Goal: Transaction & Acquisition: Purchase product/service

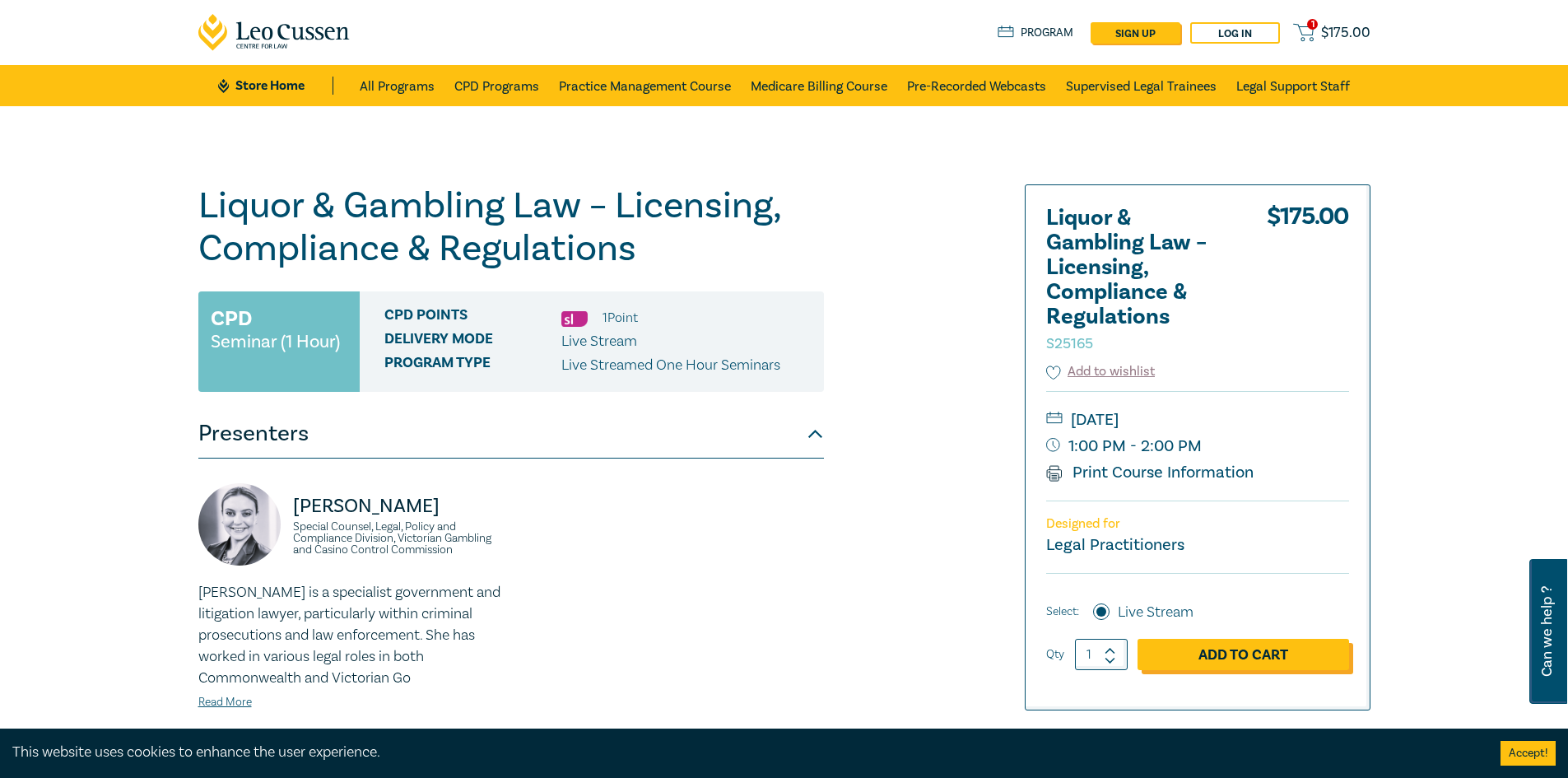
drag, startPoint x: 1224, startPoint y: 652, endPoint x: 1224, endPoint y: 661, distance: 9.0
click at [1224, 661] on link "Add to Cart" at bounding box center [1244, 655] width 212 height 32
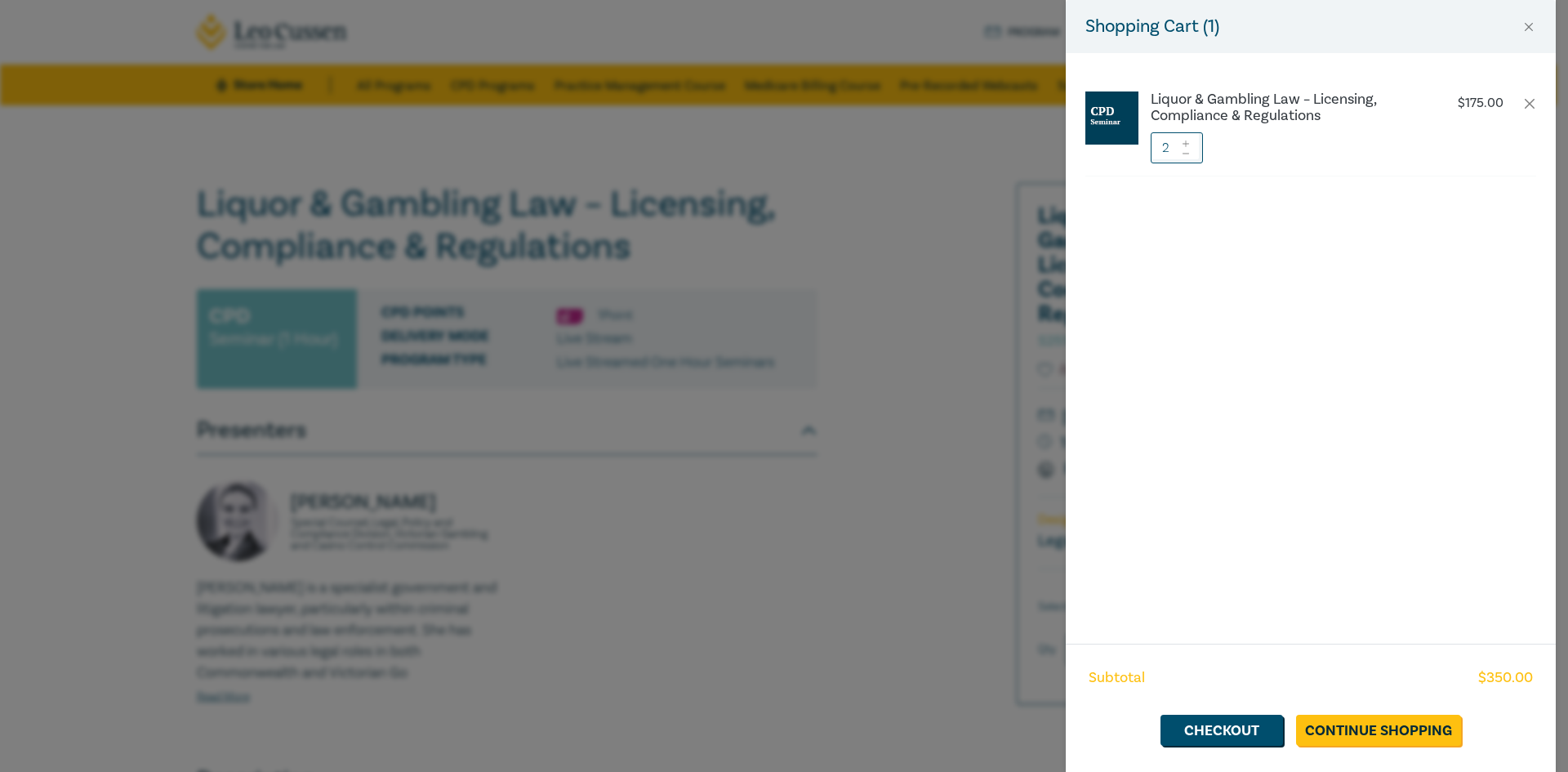
click at [1183, 151] on icon at bounding box center [1186, 153] width 12 height 7
click at [1203, 739] on link "Checkout" at bounding box center [1221, 731] width 123 height 31
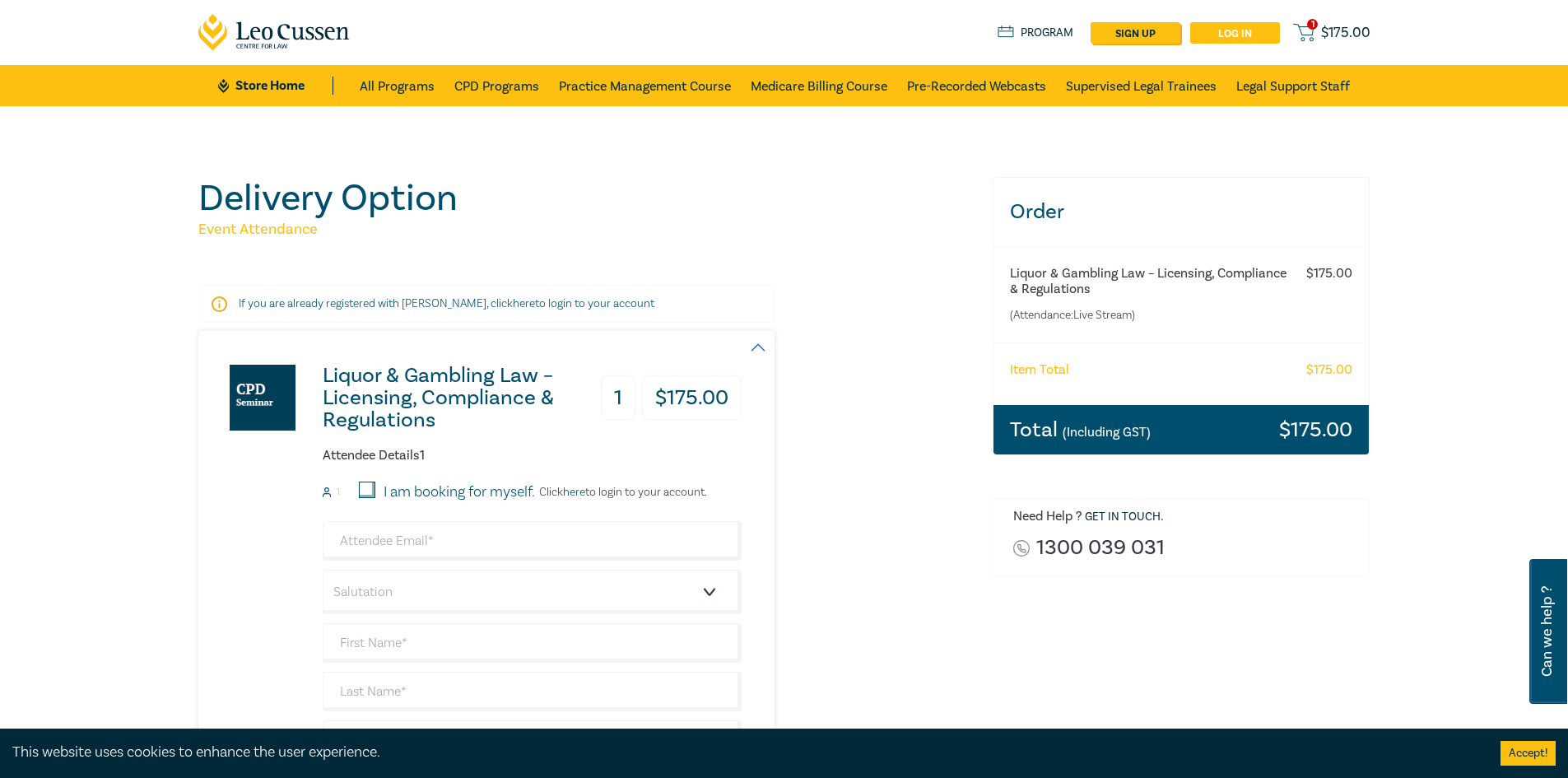
click at [1249, 31] on link "Log in" at bounding box center [1235, 33] width 90 height 22
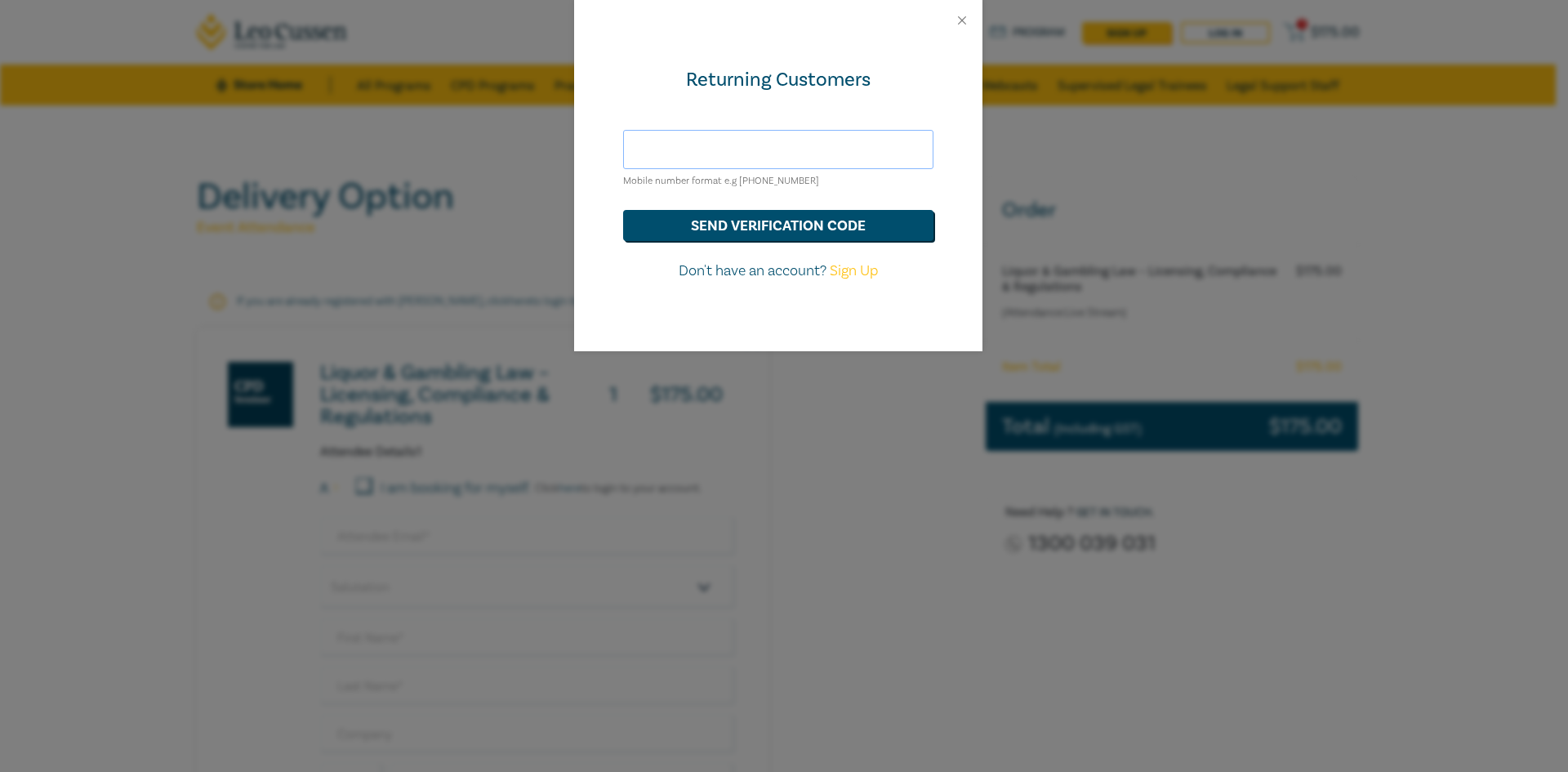
click at [780, 156] on input "text" at bounding box center [779, 149] width 310 height 39
type input "mia@sanickilawyers.com.au"
click at [748, 226] on button "send verification code" at bounding box center [779, 226] width 310 height 31
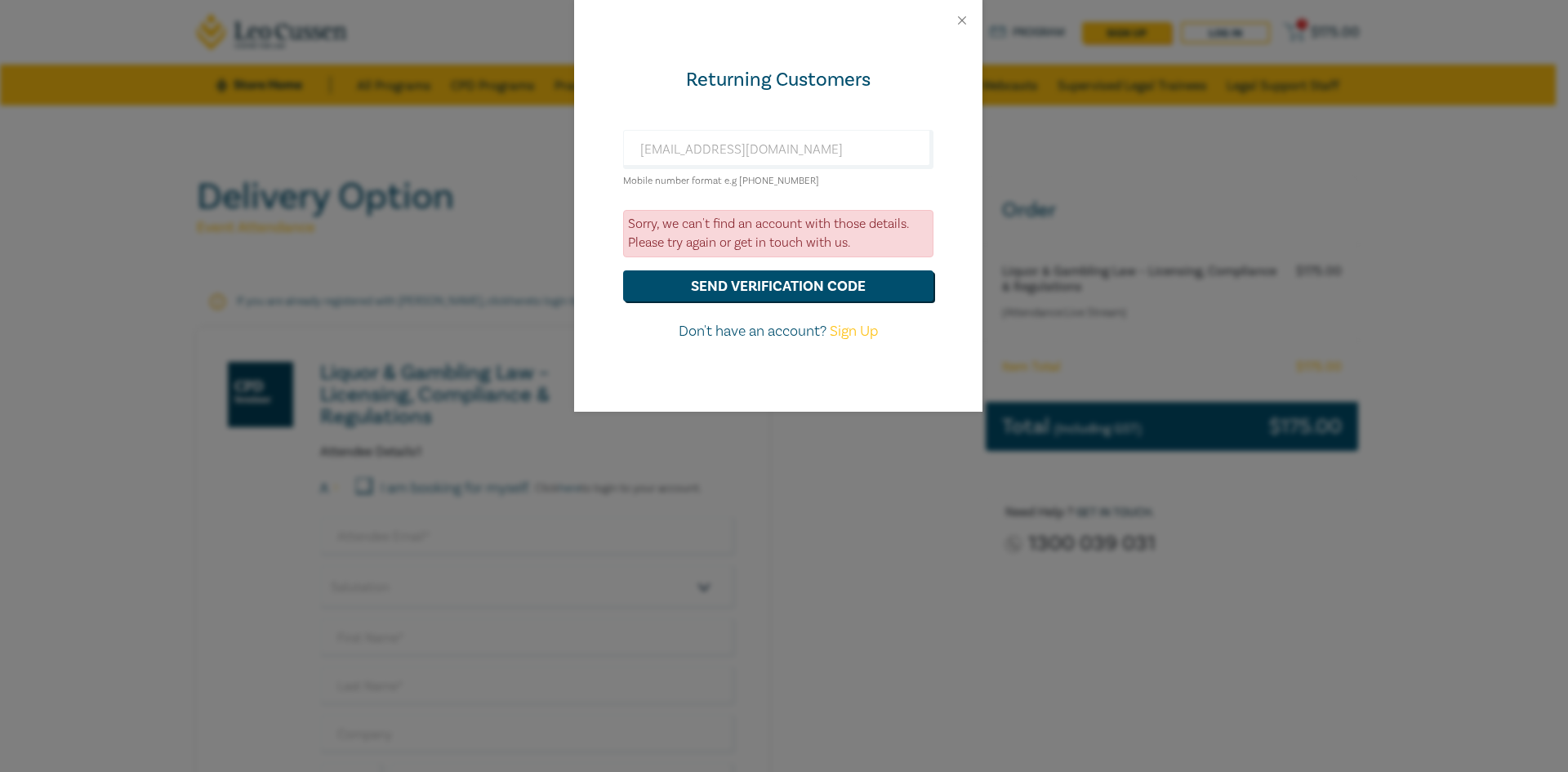
click at [1037, 483] on div "Returning Customers mia@sanickilawyers.com.au Mobile number format e.g +61 0000…" at bounding box center [784, 386] width 1568 height 772
click at [956, 15] on button "Close" at bounding box center [961, 20] width 15 height 15
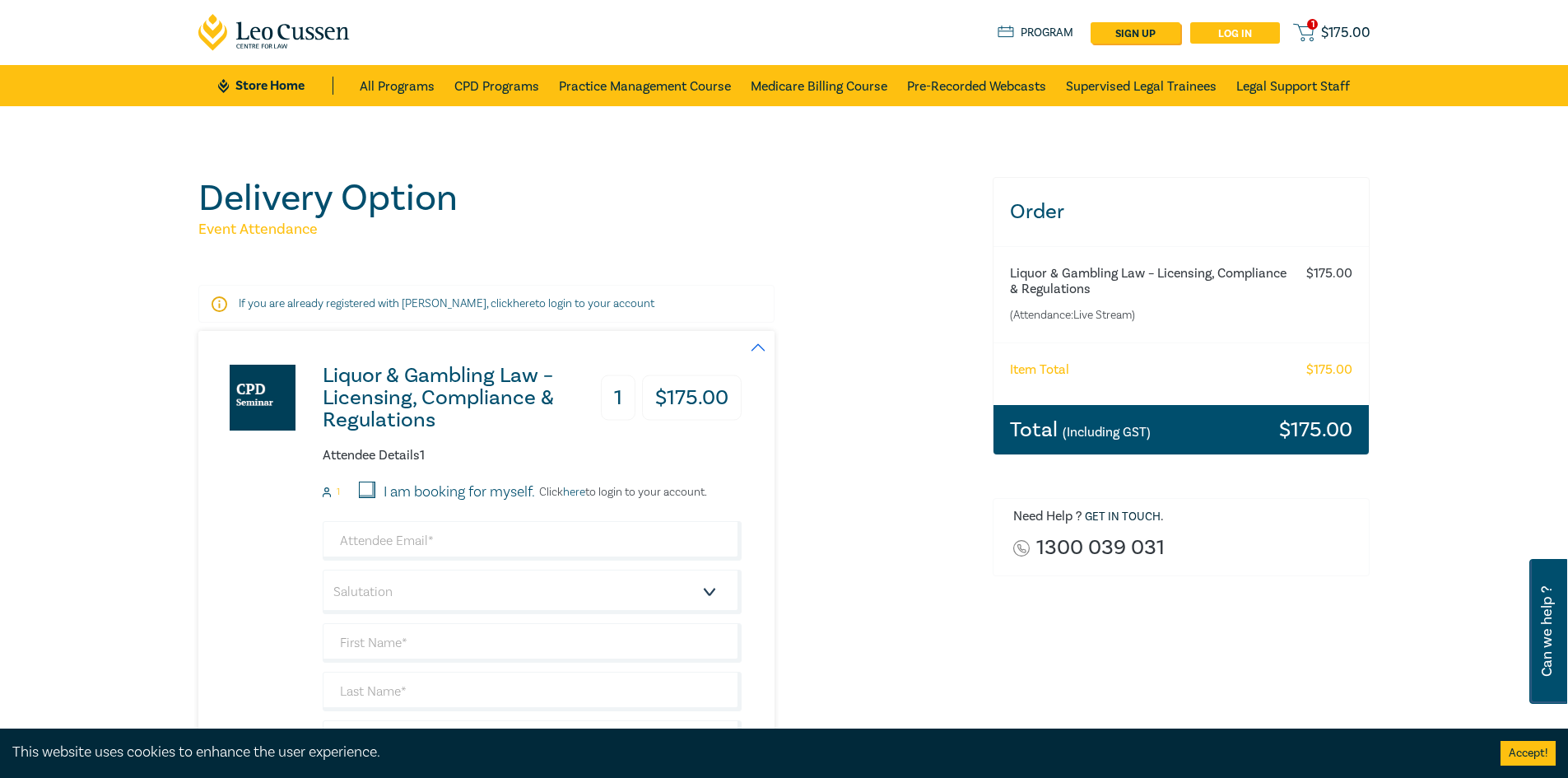
click at [1256, 32] on link "Log in" at bounding box center [1235, 33] width 90 height 22
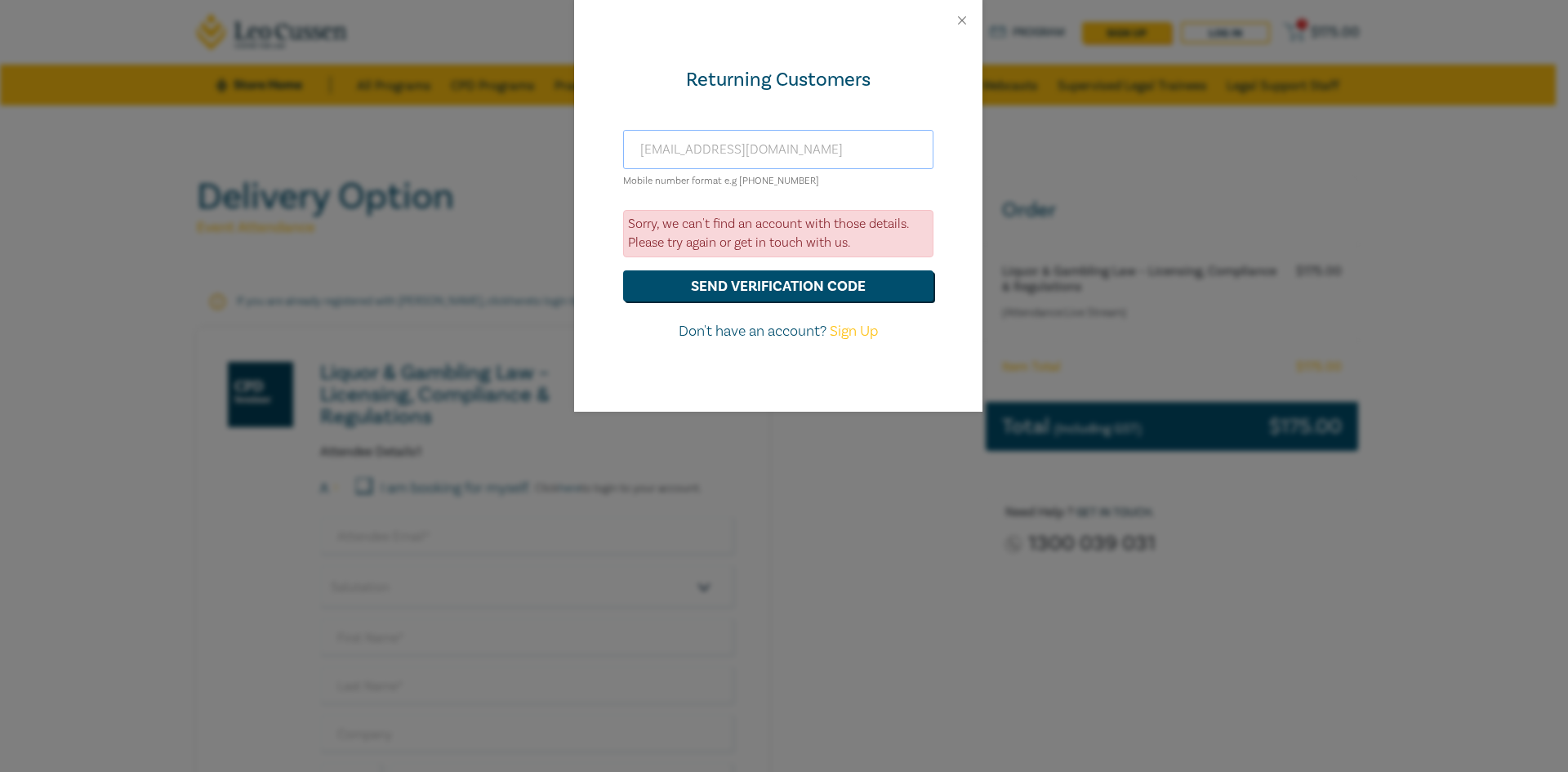
click at [844, 161] on input "mia@sanickilawyers.com.au" at bounding box center [779, 149] width 310 height 39
click at [814, 284] on button "send verification code" at bounding box center [779, 286] width 310 height 31
drag, startPoint x: 708, startPoint y: 237, endPoint x: 905, endPoint y: 237, distance: 197.0
click at [905, 237] on div "Sorry, we can't find an account with those details. Please try again or get in …" at bounding box center [779, 234] width 310 height 47
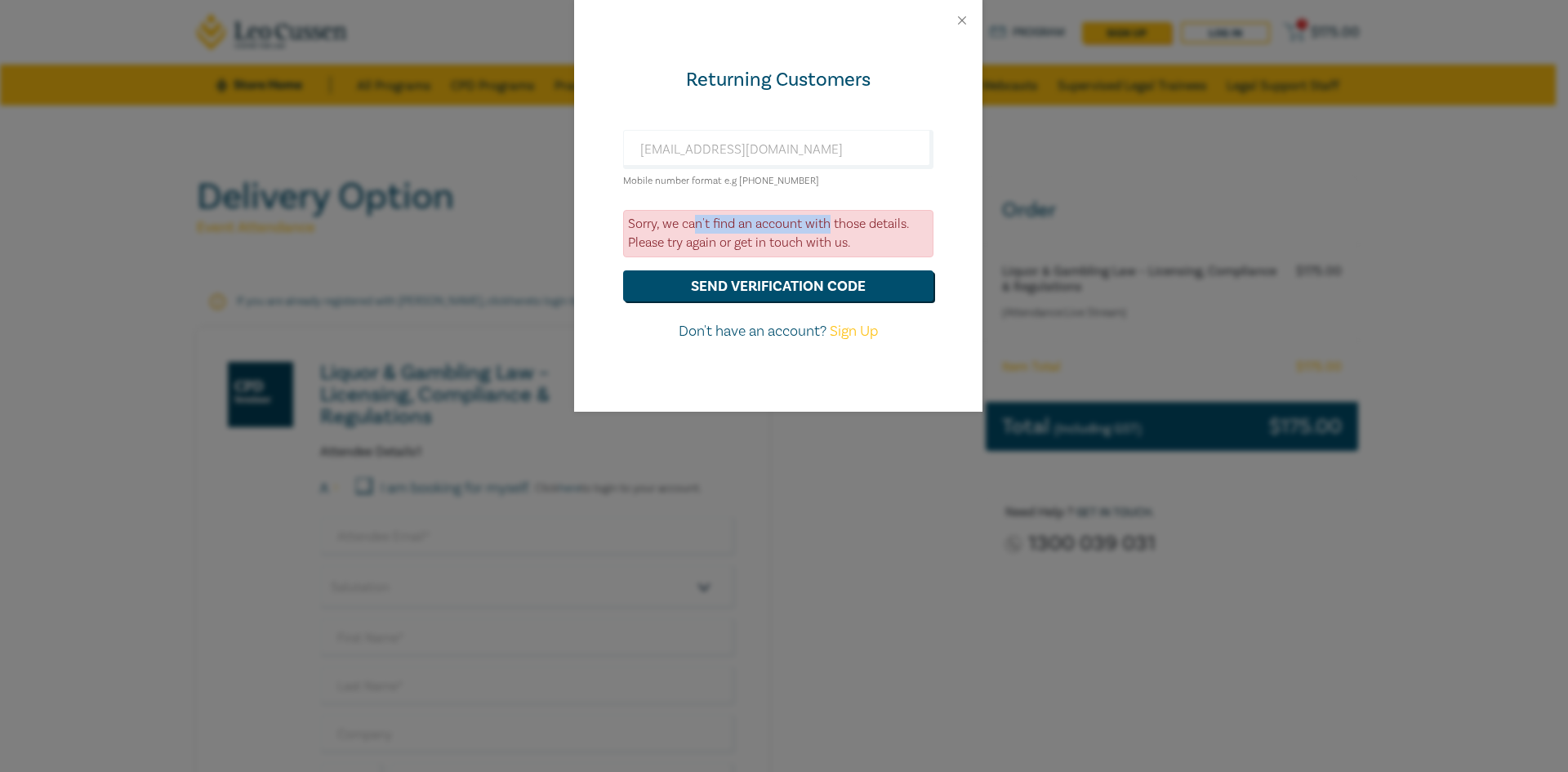
drag, startPoint x: 697, startPoint y: 220, endPoint x: 828, endPoint y: 220, distance: 131.0
click at [828, 220] on div "Sorry, we can't find an account with those details. Please try again or get in …" at bounding box center [779, 234] width 310 height 47
click at [961, 25] on button "Close" at bounding box center [961, 20] width 15 height 15
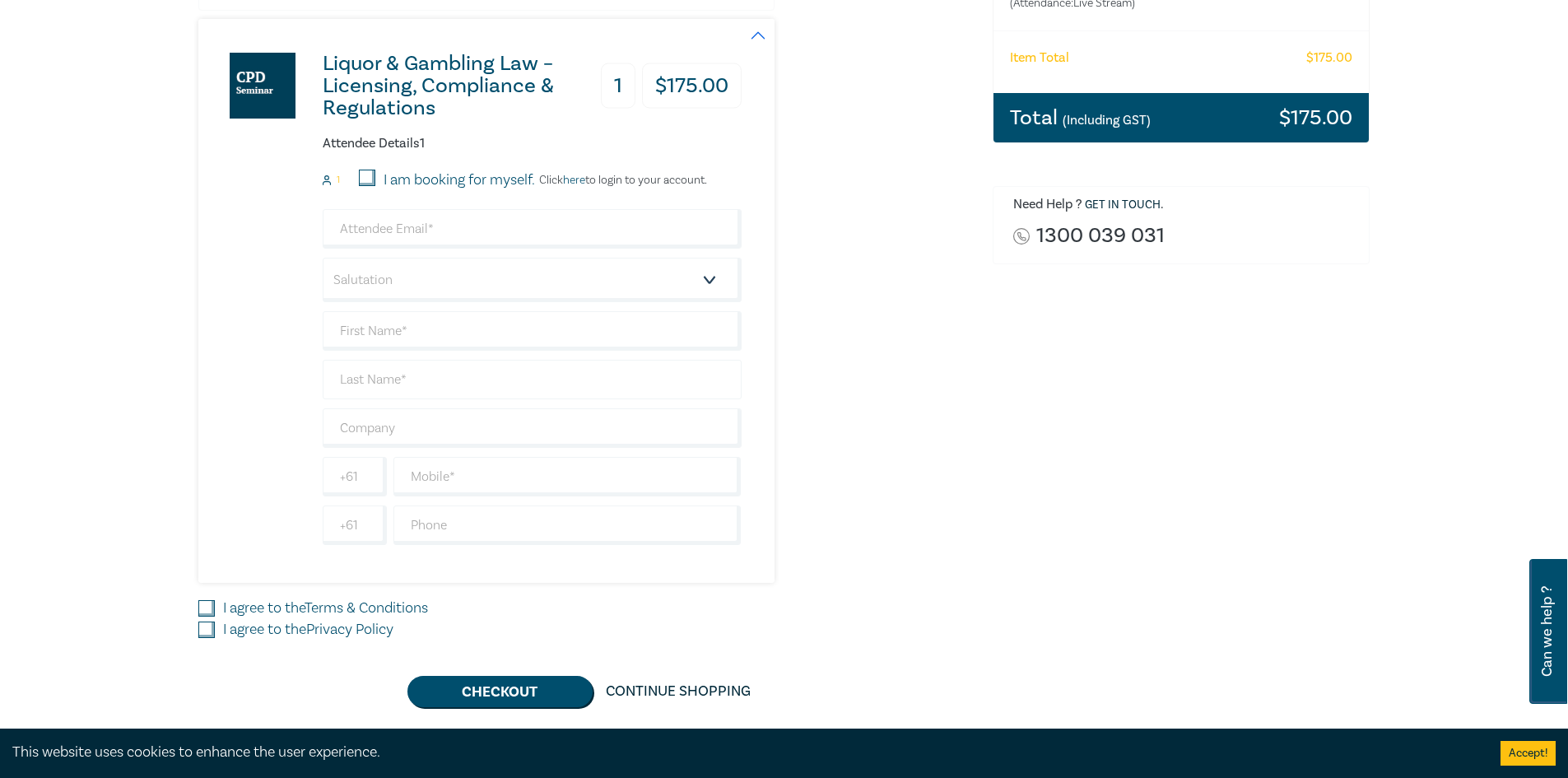
scroll to position [330, 0]
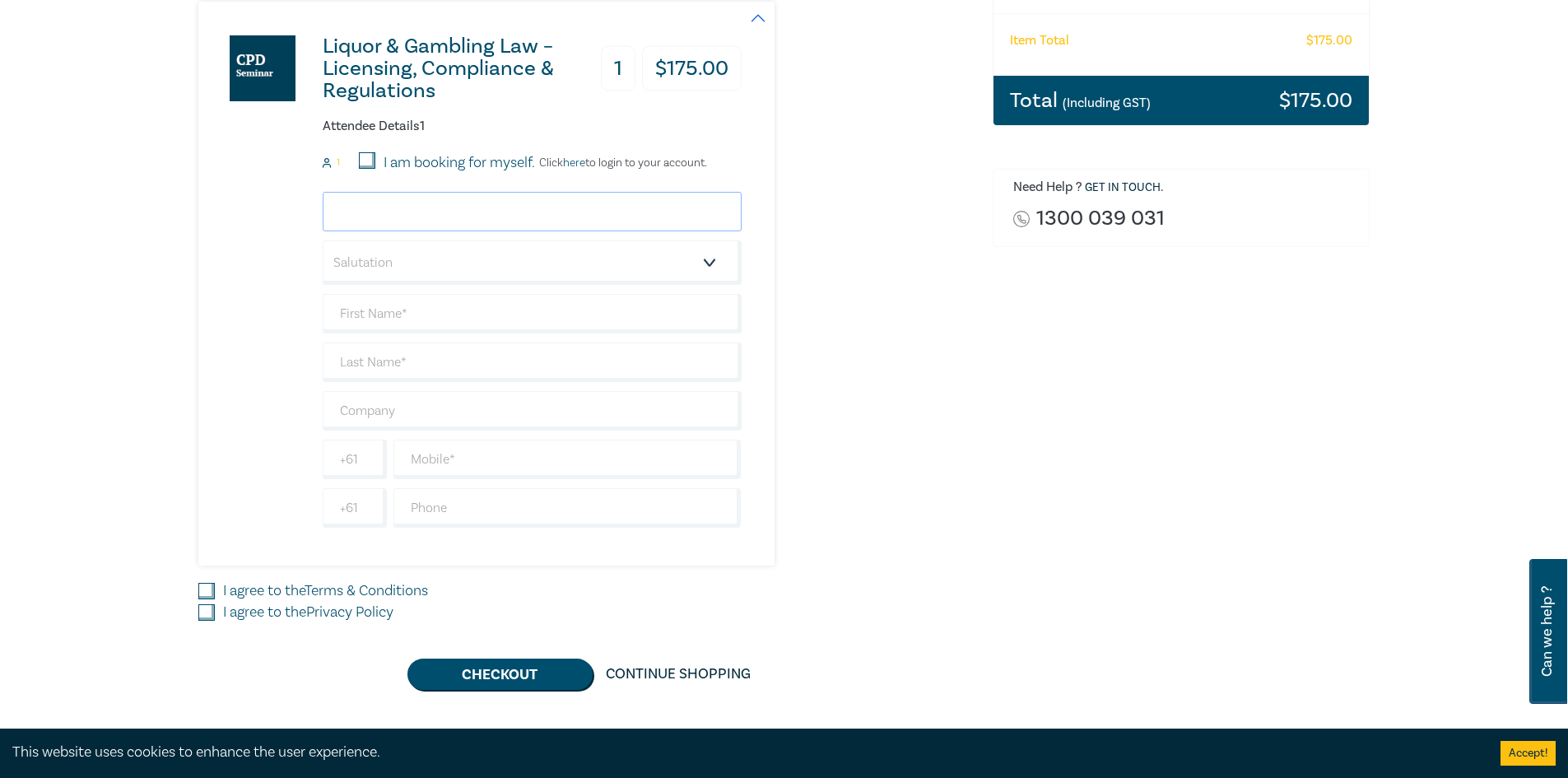
click at [409, 203] on input "email" at bounding box center [531, 212] width 418 height 40
type input "mia@sanickilawyers.com.au"
type input "Mia"
type input "Geason"
type input "Sanicki Lawyers"
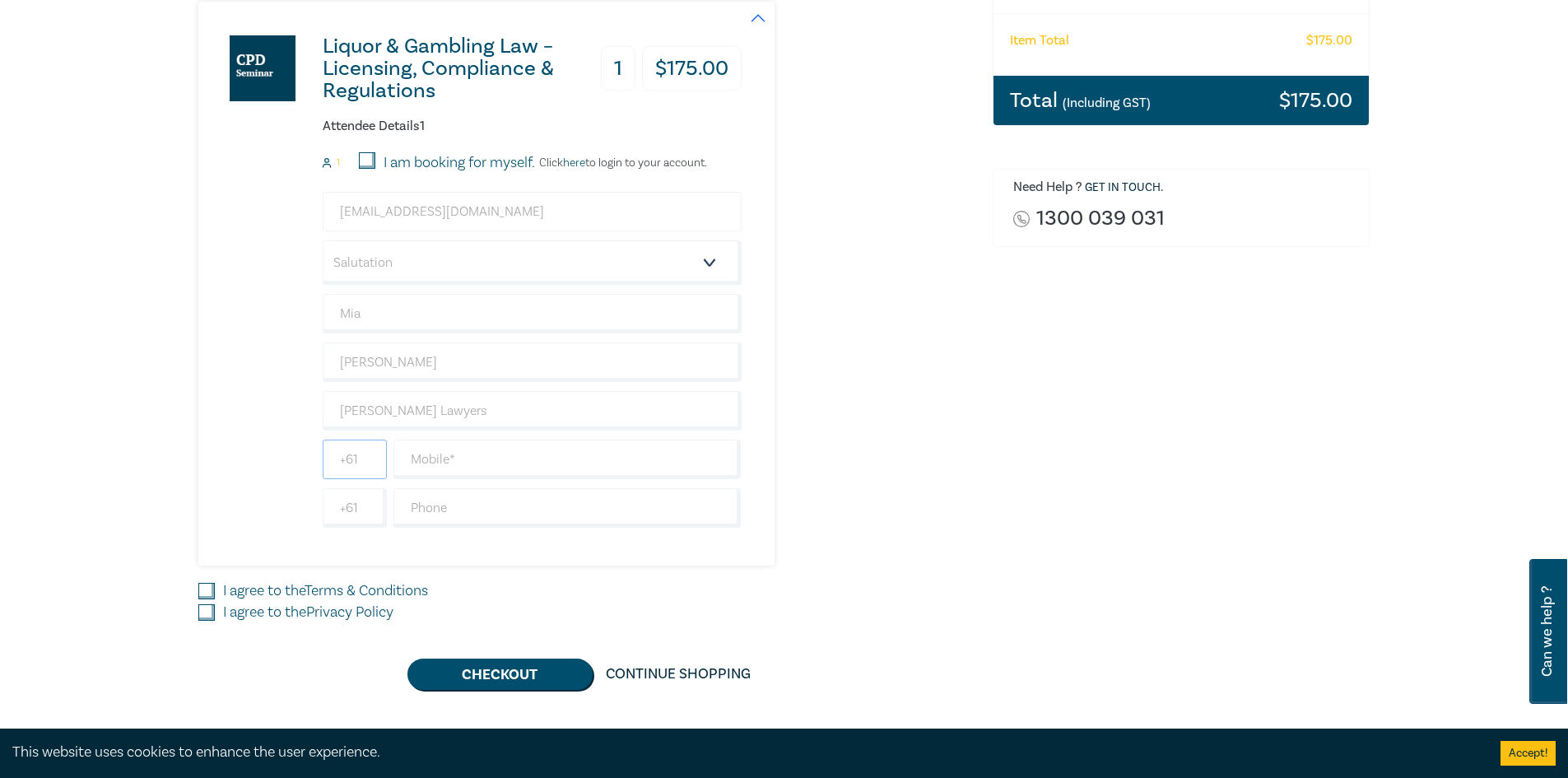
type input "95109888"
type input "Australia"
click at [419, 259] on select "Salutation Mr. Mrs. Ms. Miss Dr. Prof. Other" at bounding box center [531, 262] width 418 height 45
select select "Ms."
click at [323, 241] on select "Salutation Mr. Mrs. Ms. Miss Dr. Prof. Other" at bounding box center [531, 262] width 418 height 45
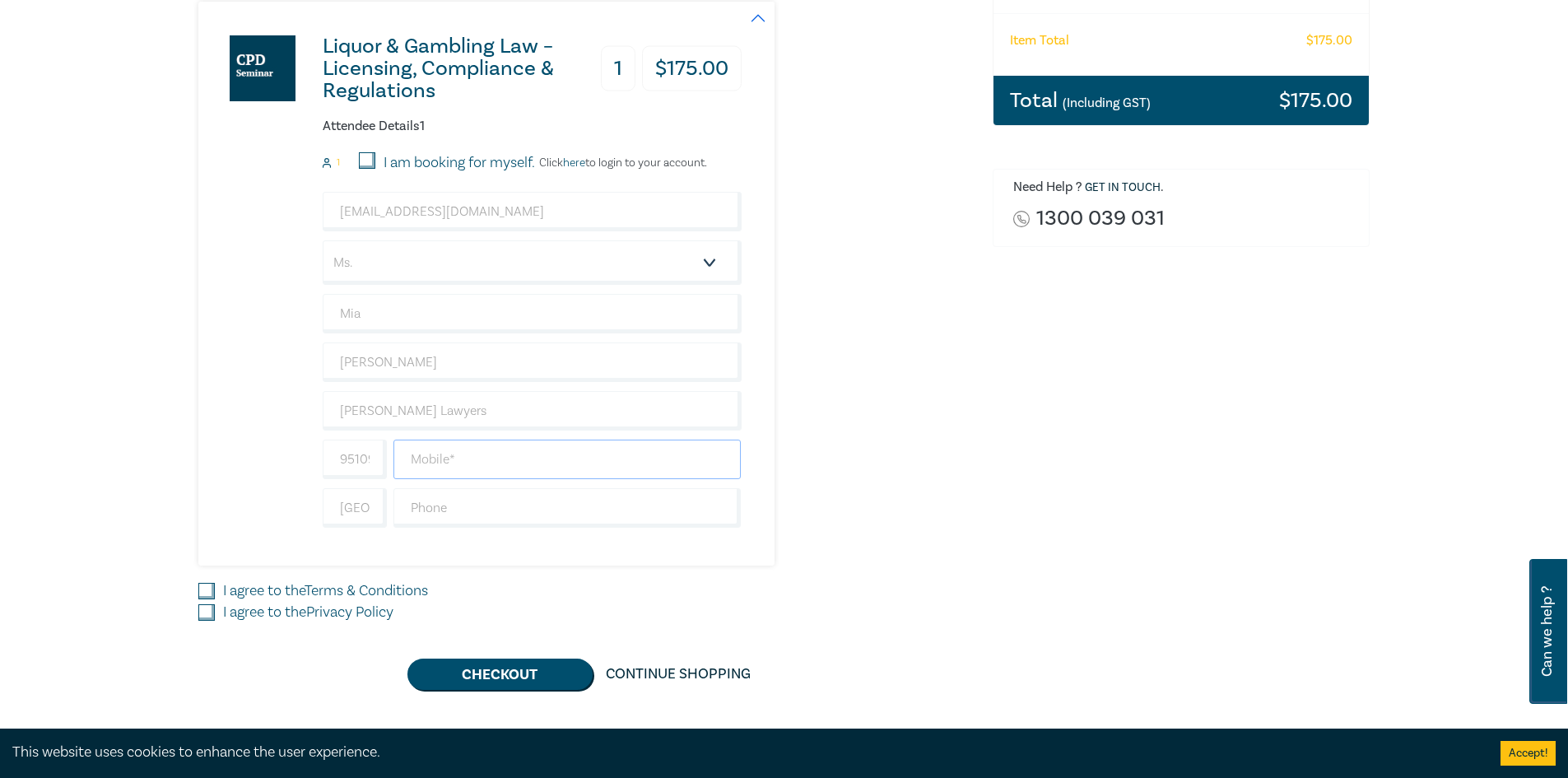
drag, startPoint x: 448, startPoint y: 453, endPoint x: 434, endPoint y: 453, distance: 14.0
click at [448, 453] on input "text" at bounding box center [568, 459] width 348 height 40
click at [365, 459] on input "95109888" at bounding box center [354, 459] width 64 height 40
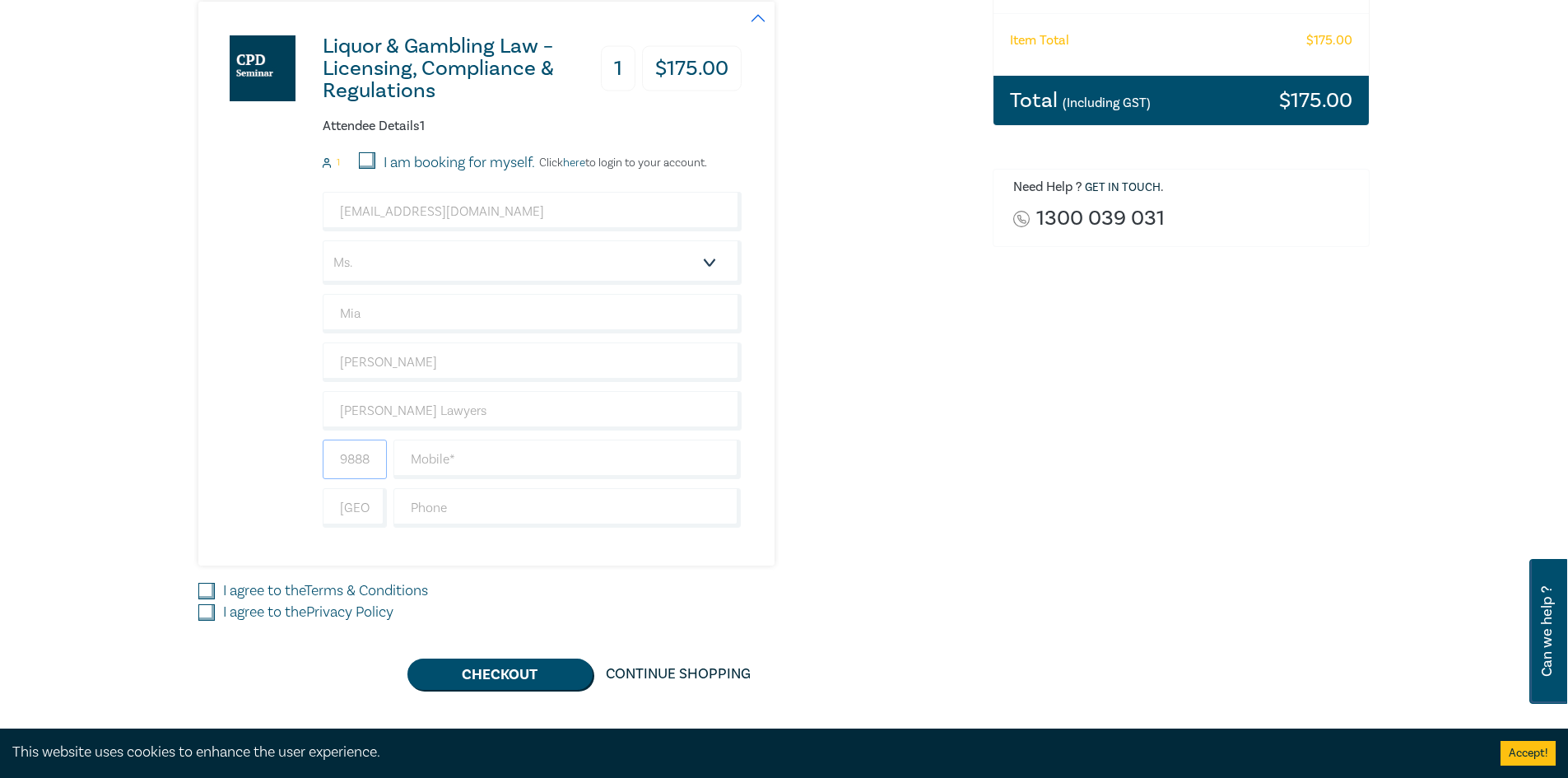
click at [365, 459] on input "95109888" at bounding box center [354, 459] width 64 height 40
click at [1100, 466] on div "Order Liquor & Gambling Law – Licensing, Compliance & Regulations (Attendance: …" at bounding box center [1181, 268] width 398 height 842
click at [522, 442] on input "text" at bounding box center [568, 459] width 348 height 40
paste input "95109888"
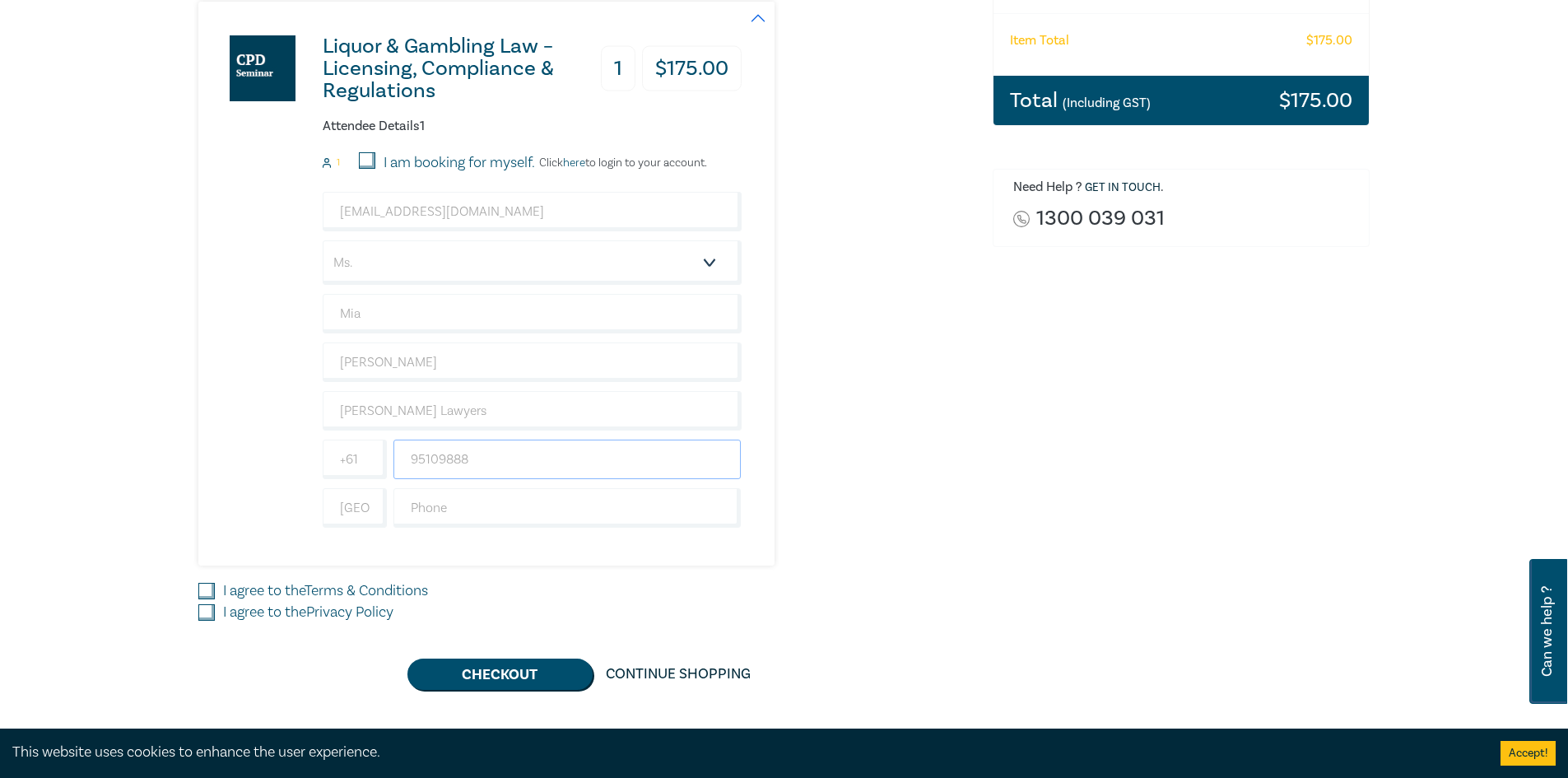
drag, startPoint x: 531, startPoint y: 458, endPoint x: 390, endPoint y: 445, distance: 141.6
click at [390, 445] on div "95109888" at bounding box center [567, 459] width 355 height 40
type input "95109888"
click at [957, 392] on div "Liquor & Gambling Law – Licensing, Compliance & Regulations 1 $ 175.00 Attendee…" at bounding box center [585, 284] width 775 height 564
click at [490, 508] on input "text" at bounding box center [568, 508] width 348 height 40
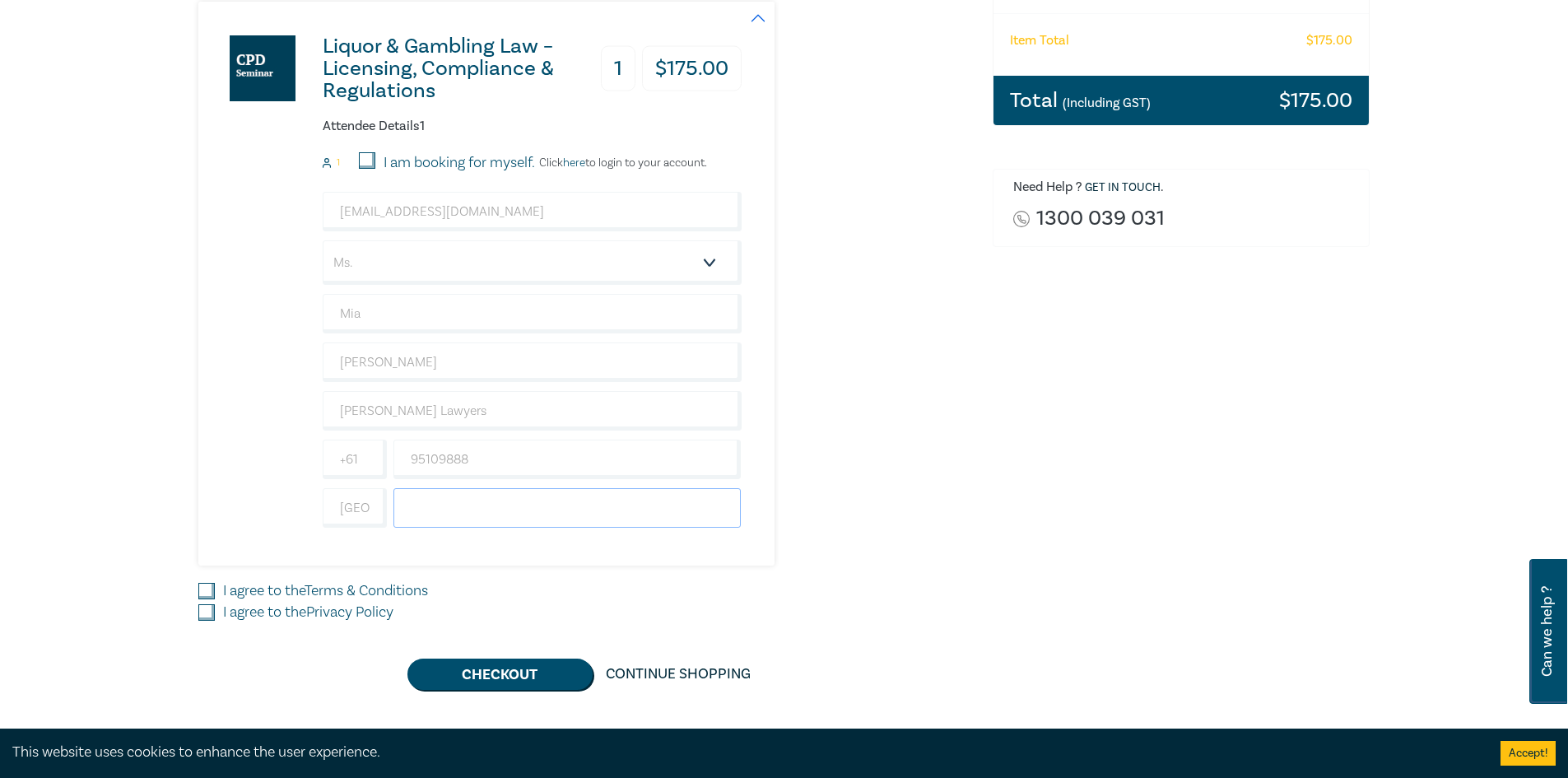
paste input "95109888"
type input "95109888"
click at [855, 473] on div "Liquor & Gambling Law – Licensing, Compliance & Regulations 1 $ 175.00 Attendee…" at bounding box center [585, 284] width 775 height 564
drag, startPoint x: 327, startPoint y: 515, endPoint x: 341, endPoint y: 515, distance: 14.0
click at [328, 515] on input "Australia" at bounding box center [354, 508] width 64 height 40
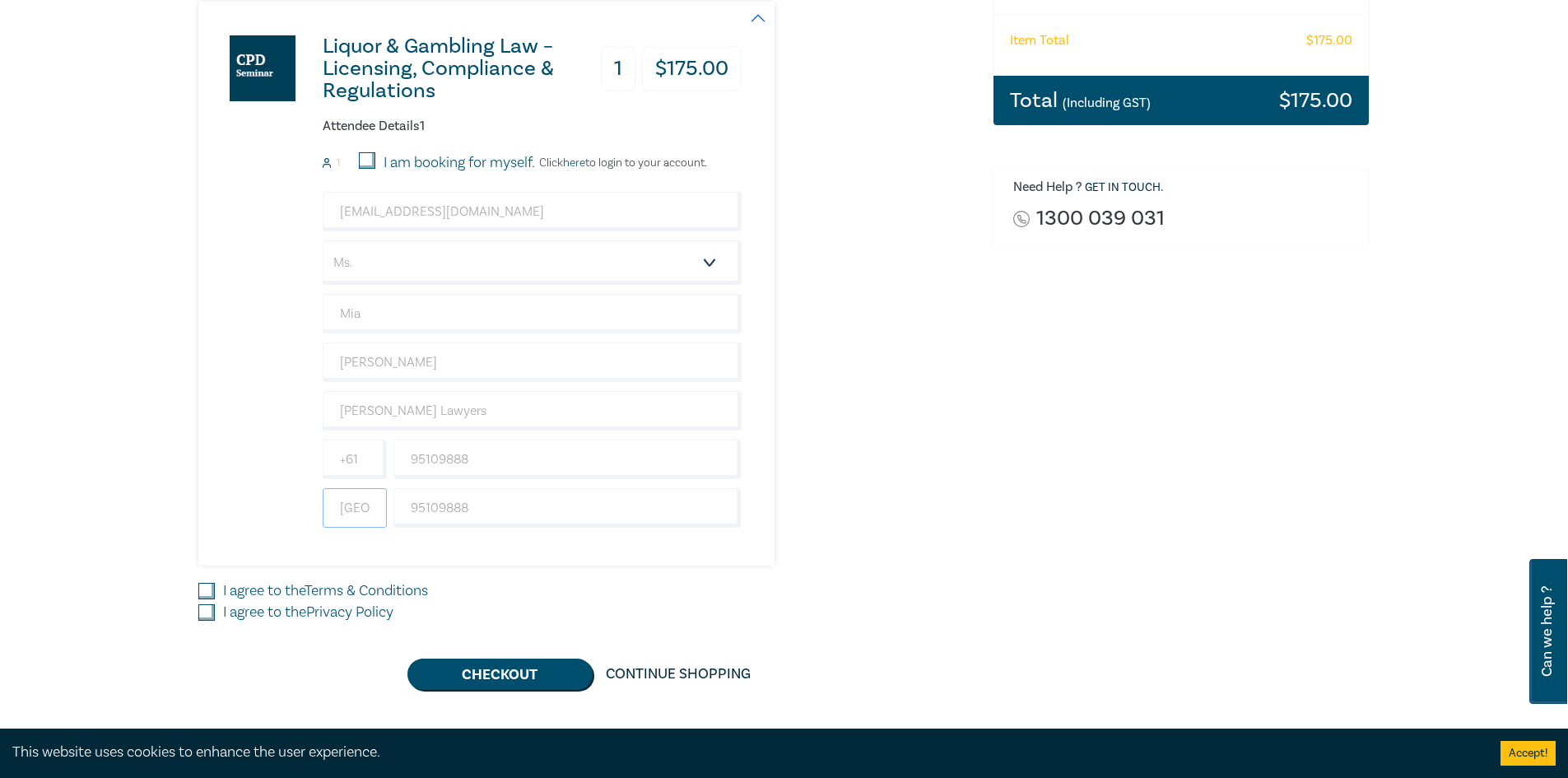
drag, startPoint x: 355, startPoint y: 527, endPoint x: 727, endPoint y: 551, distance: 372.8
click at [727, 551] on div "Liquor & Gambling Law – Licensing, Compliance & Regulations 1 $ 175.00 Attendee…" at bounding box center [469, 284] width 543 height 564
type input "A"
click at [580, 462] on input "95109888" at bounding box center [568, 459] width 348 height 40
click at [447, 497] on input "95109888" at bounding box center [568, 508] width 348 height 40
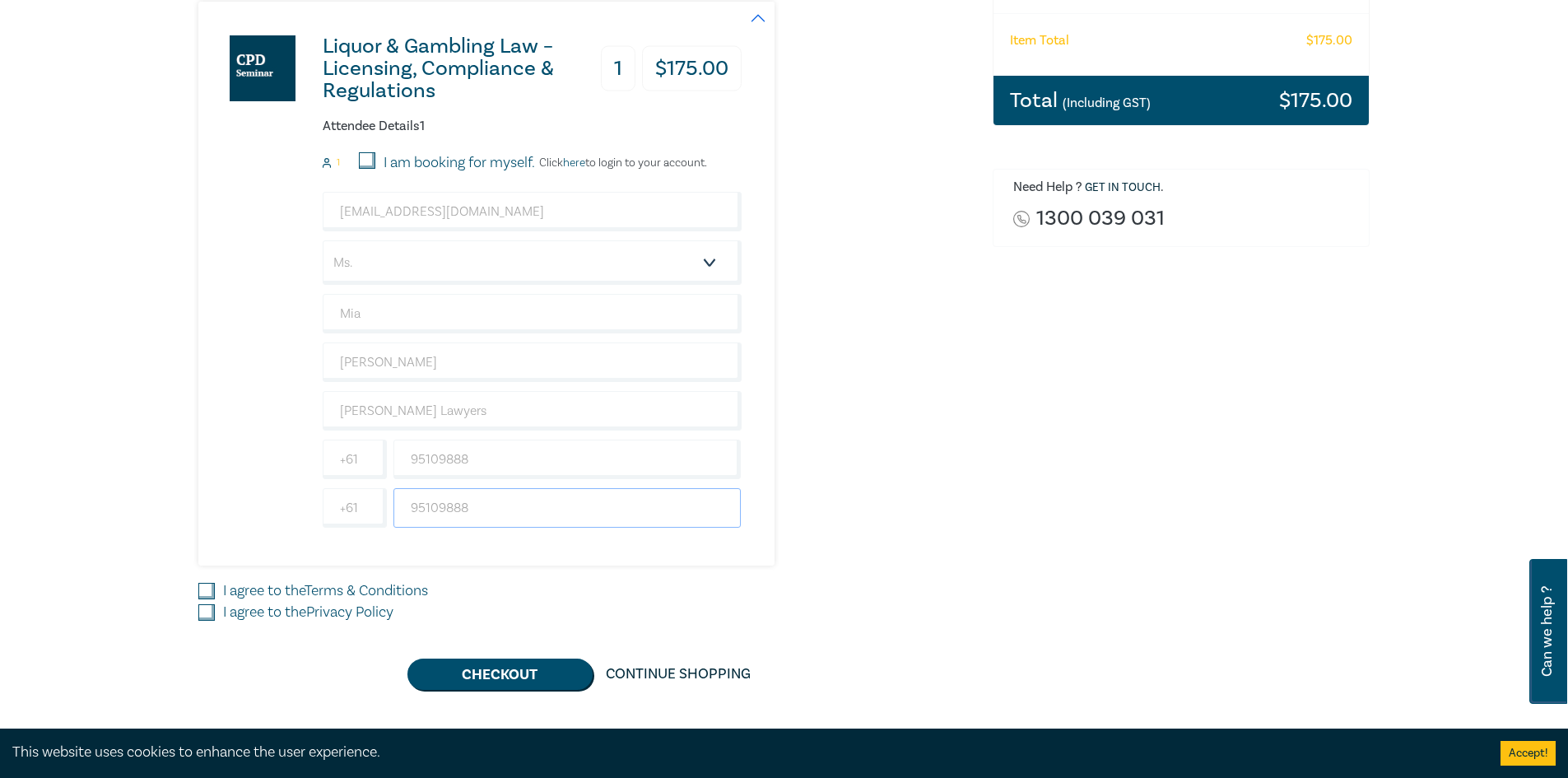
click at [496, 510] on input "95109888" at bounding box center [568, 508] width 348 height 40
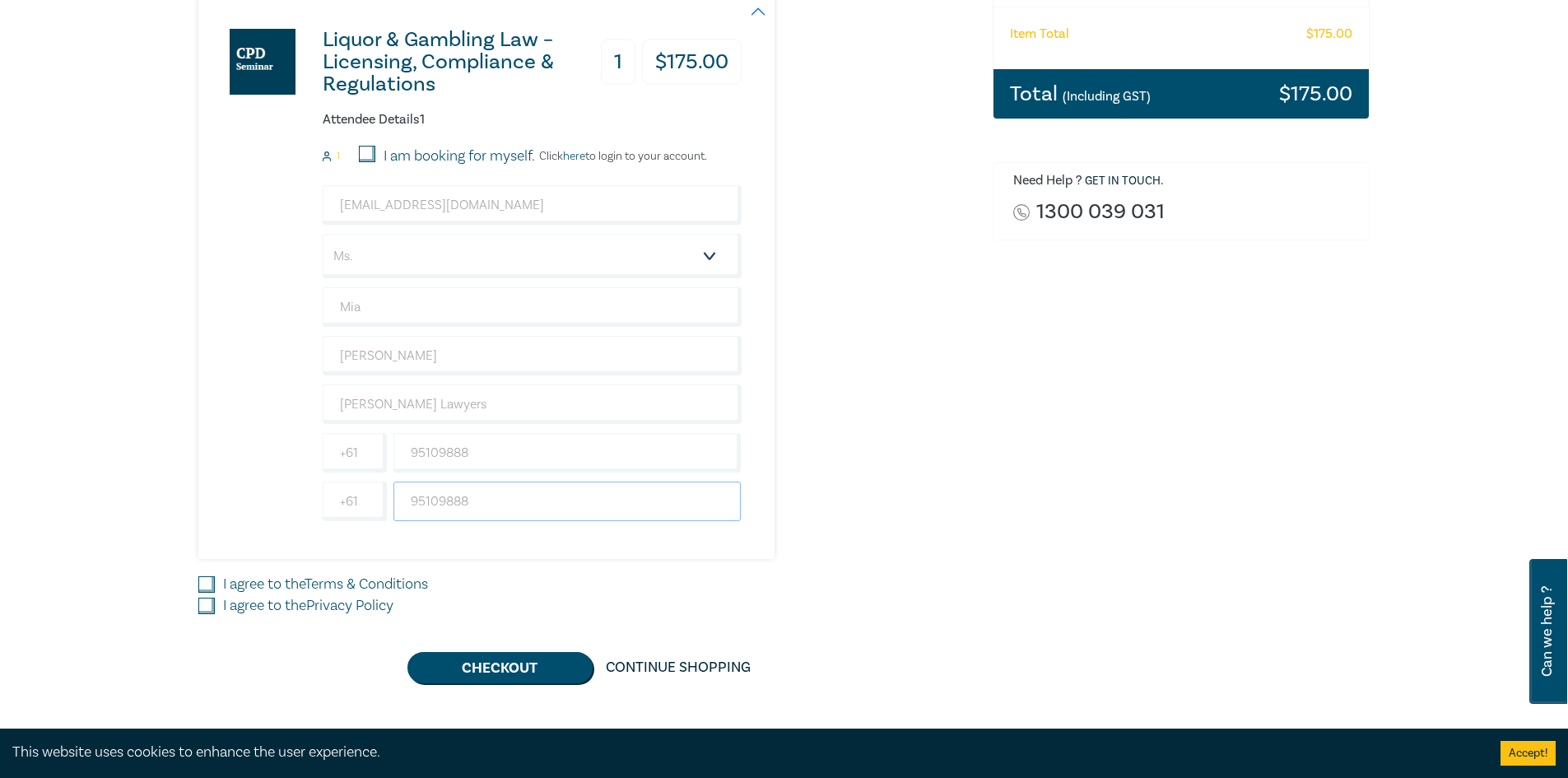
scroll to position [494, 0]
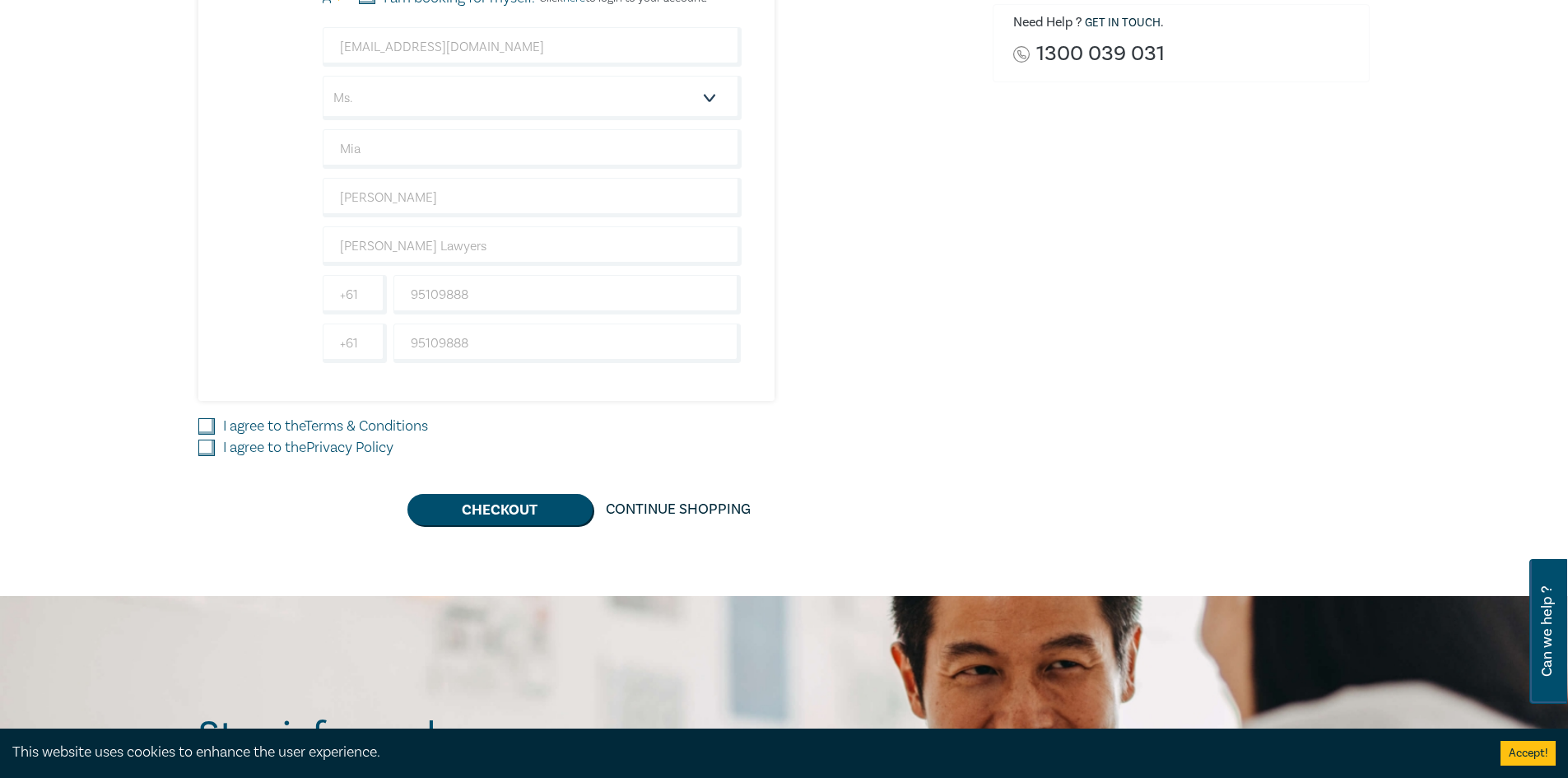
click at [211, 430] on input "I agree to the Terms & Conditions" at bounding box center [206, 427] width 17 height 17
checkbox input "true"
click at [213, 447] on input "I agree to the Privacy Policy" at bounding box center [206, 447] width 17 height 17
checkbox input "true"
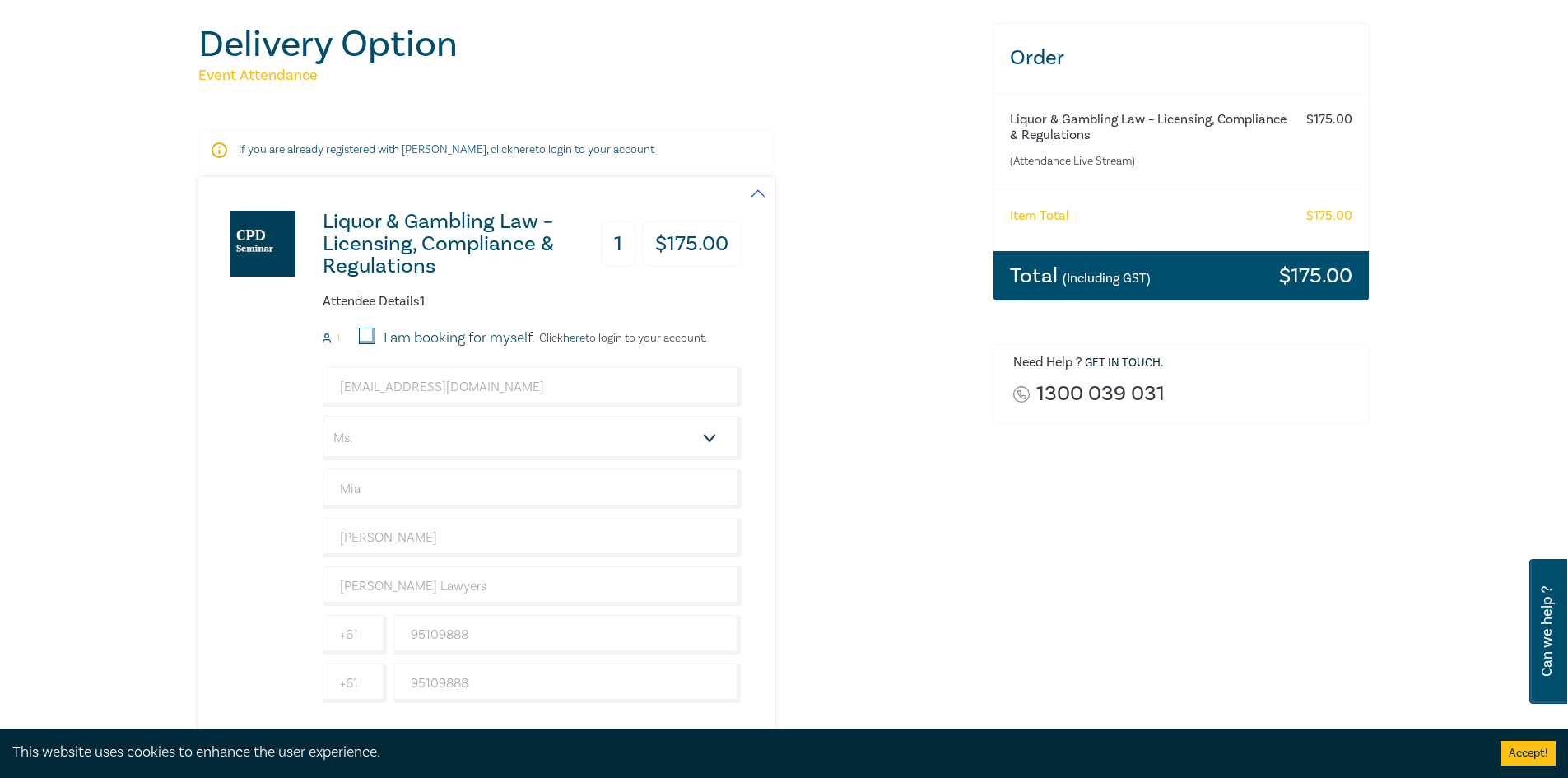
scroll to position [0, 0]
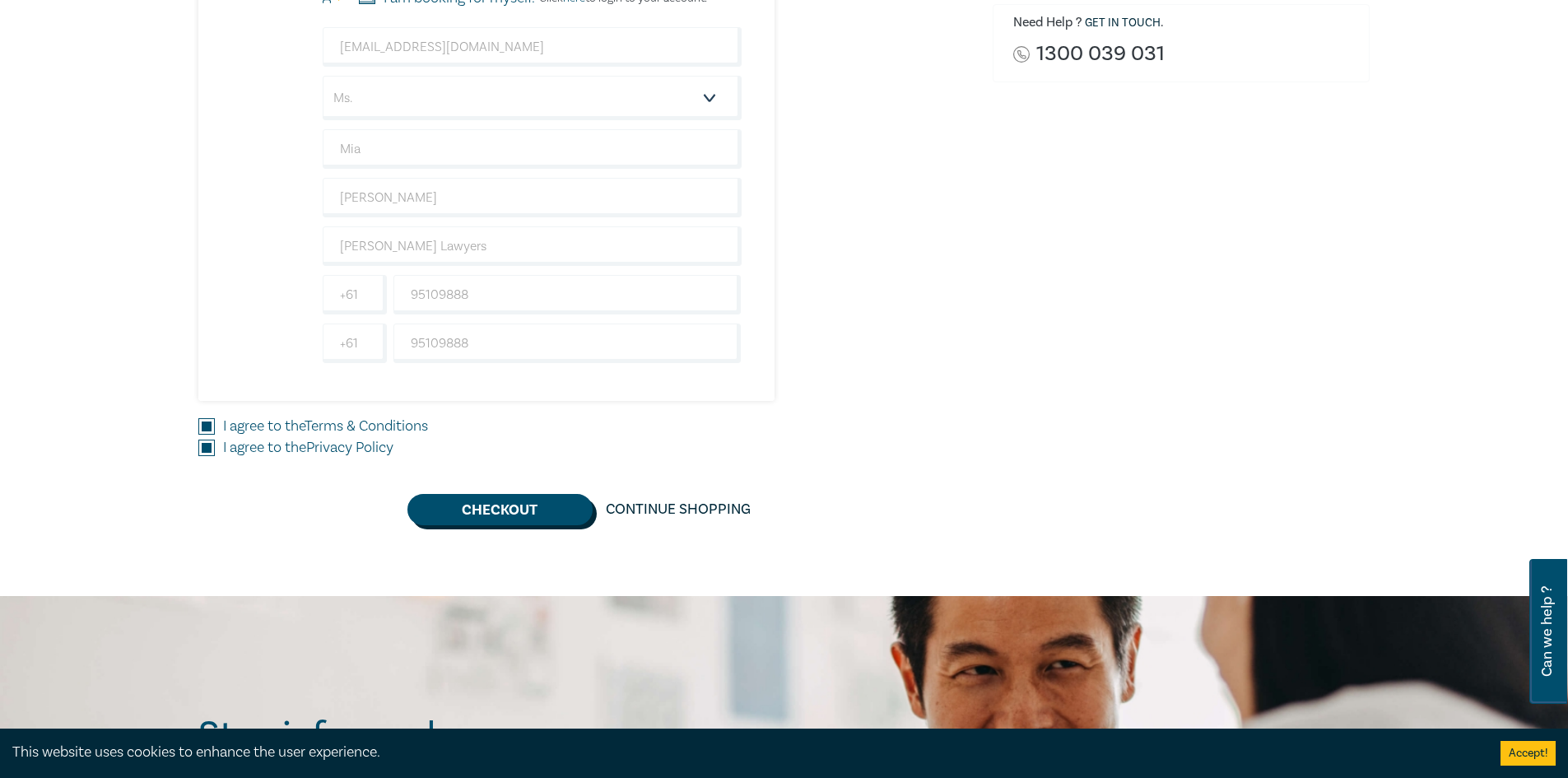
click at [457, 522] on button "Checkout" at bounding box center [500, 510] width 185 height 32
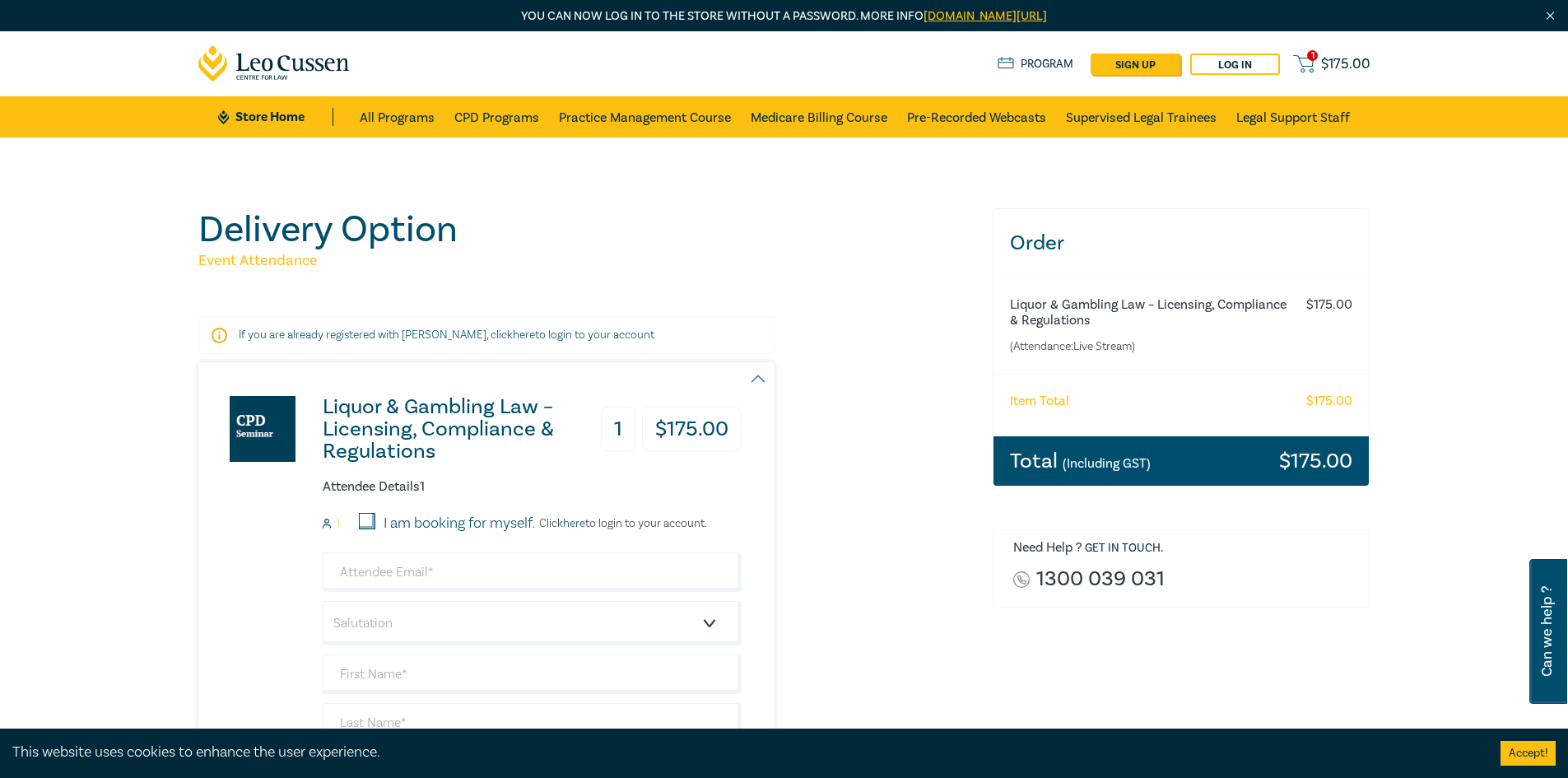
click at [1075, 307] on h6 "Liquor & Gambling Law – Licensing, Compliance & Regulations" at bounding box center [1149, 313] width 277 height 32
drag, startPoint x: 1181, startPoint y: 343, endPoint x: 736, endPoint y: 351, distance: 445.1
click at [736, 351] on div "Delivery Option Event Attendance If you are already registered with [PERSON_NAM…" at bounding box center [784, 629] width 1192 height 842
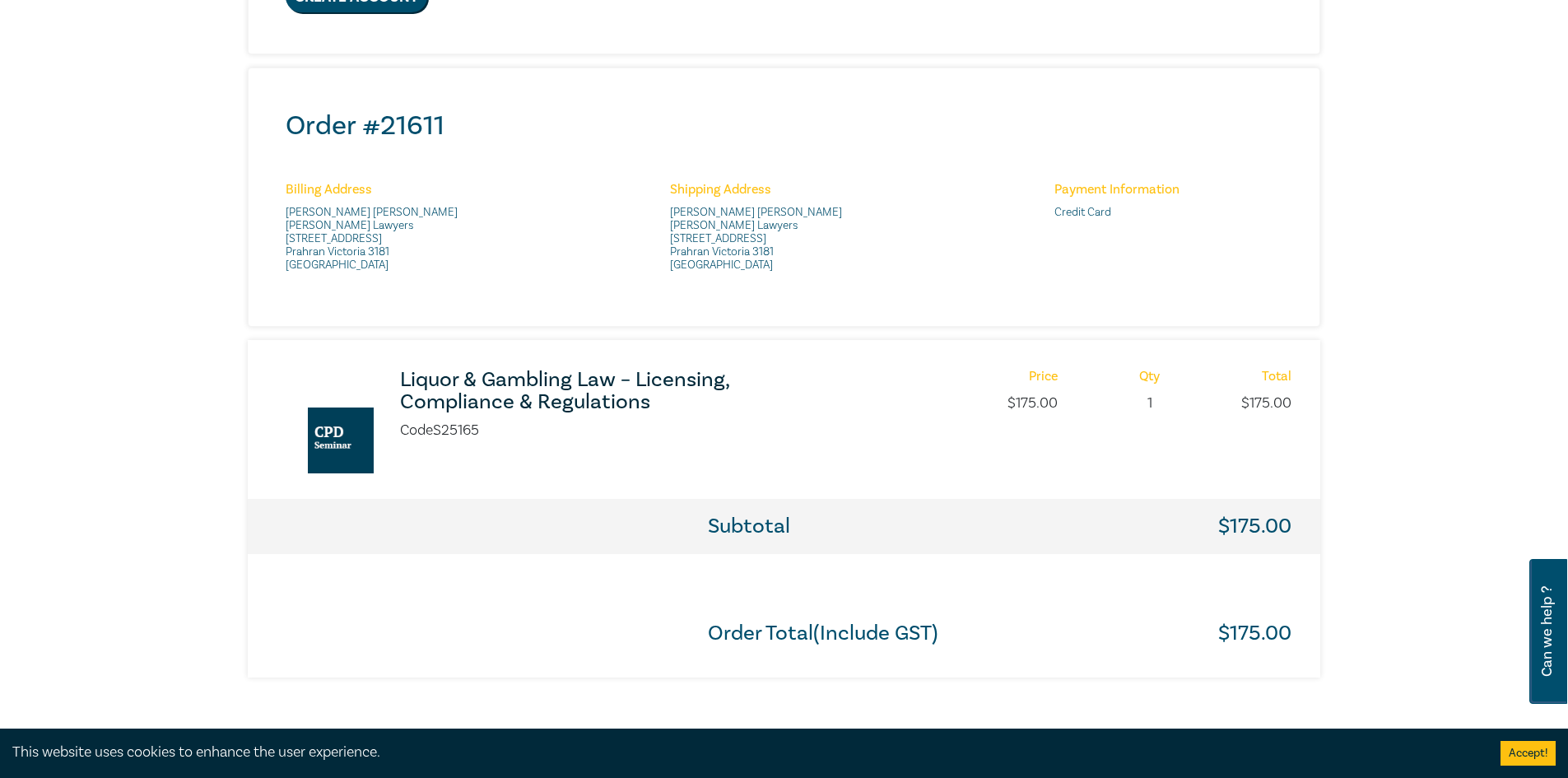
scroll to position [741, 0]
